Goal: Navigation & Orientation: Find specific page/section

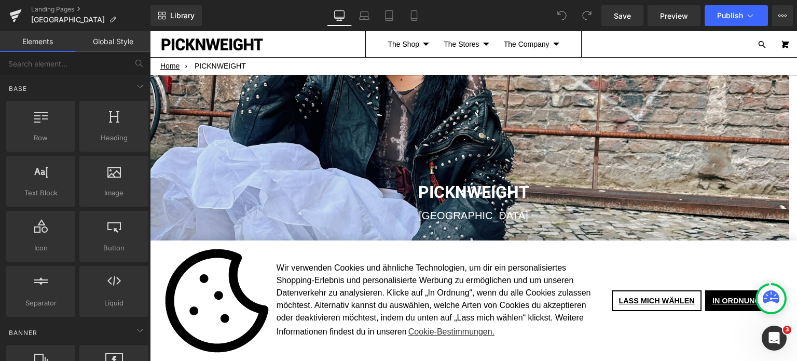
click at [225, 42] on img at bounding box center [212, 44] width 104 height 14
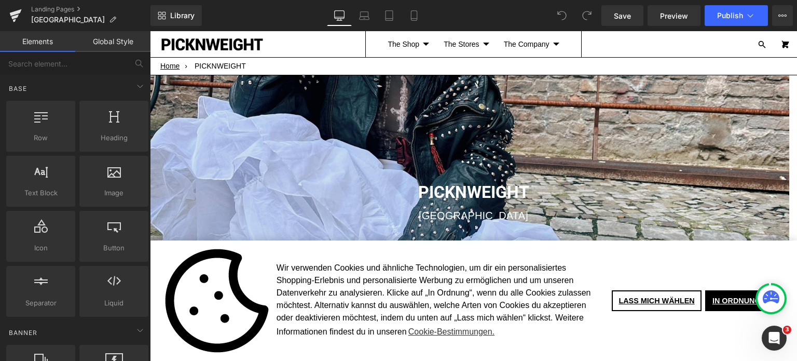
scroll to position [1138, 0]
click at [78, 7] on link "Landing Pages" at bounding box center [90, 9] width 119 height 8
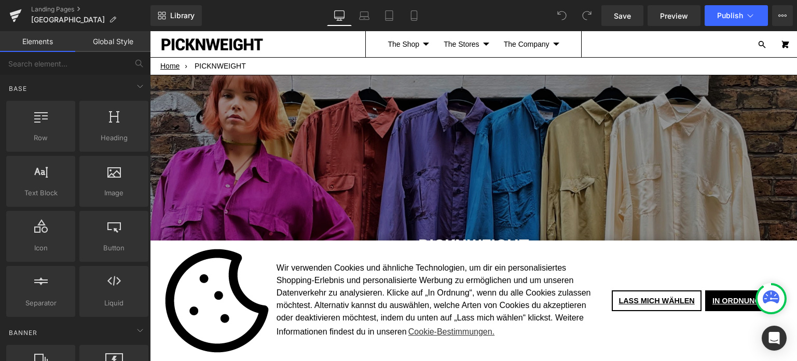
click at [215, 41] on img at bounding box center [212, 44] width 104 height 14
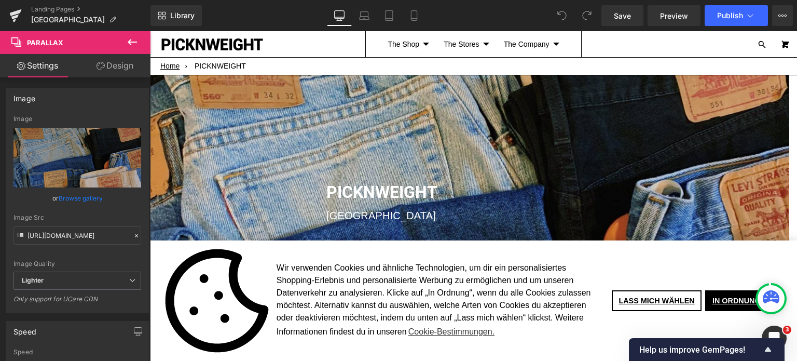
scroll to position [1468, 631]
